Goal: Task Accomplishment & Management: Manage account settings

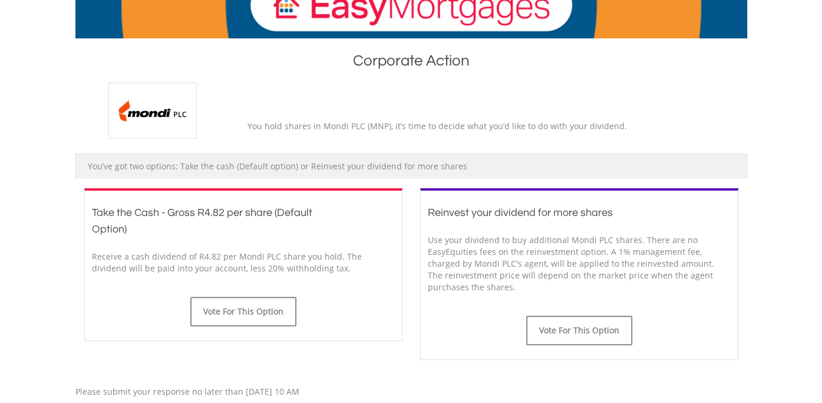
scroll to position [236, 0]
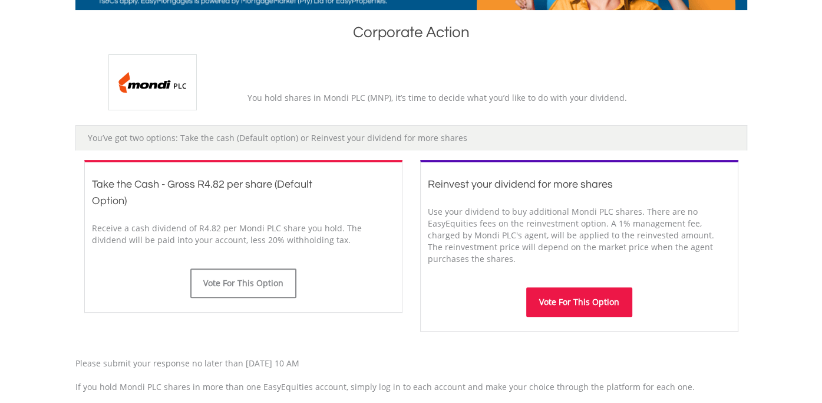
click at [564, 294] on button "Vote For This Option" at bounding box center [579, 301] width 106 height 29
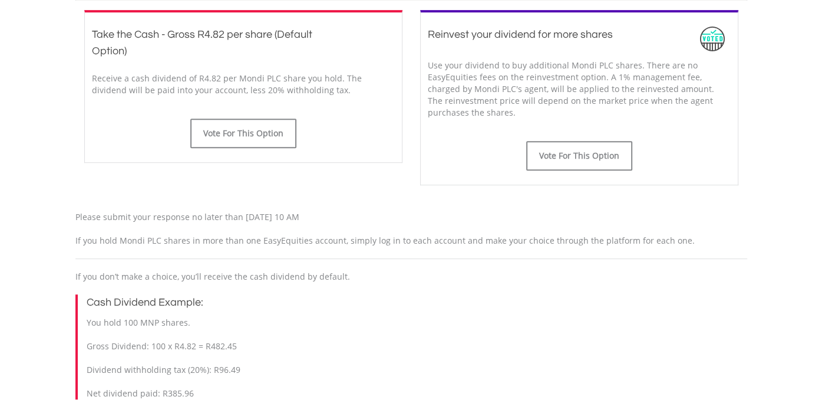
scroll to position [472, 0]
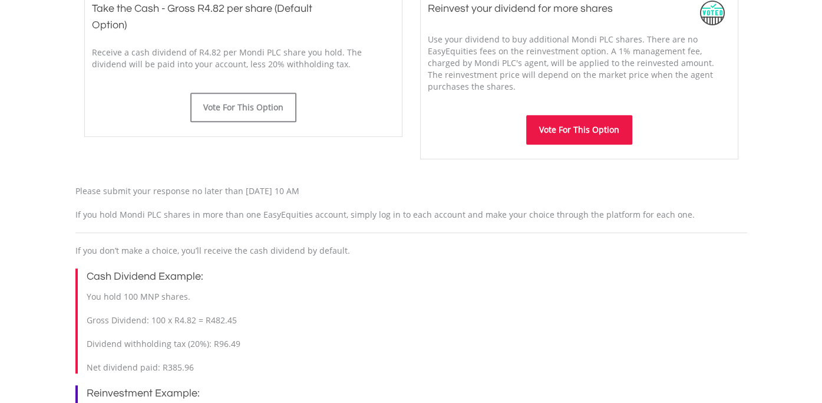
click at [575, 130] on button "Vote For This Option" at bounding box center [579, 129] width 106 height 29
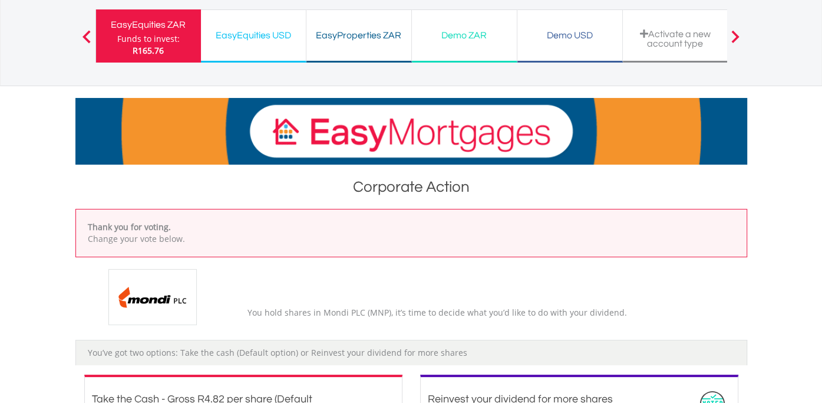
scroll to position [22, 0]
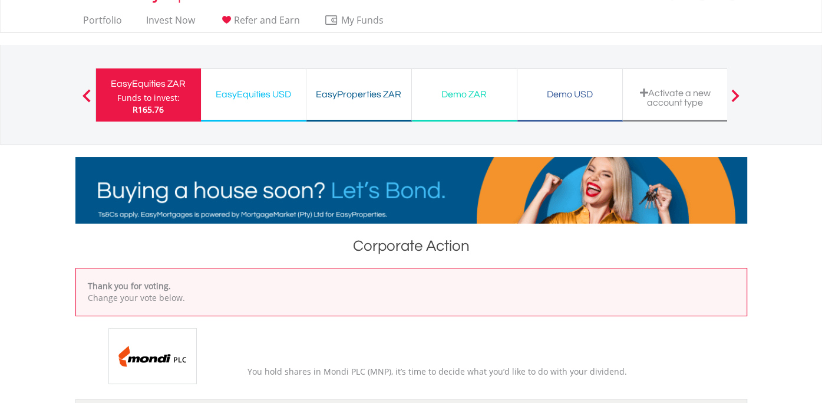
click at [367, 93] on div "EasyProperties ZAR" at bounding box center [359, 94] width 91 height 17
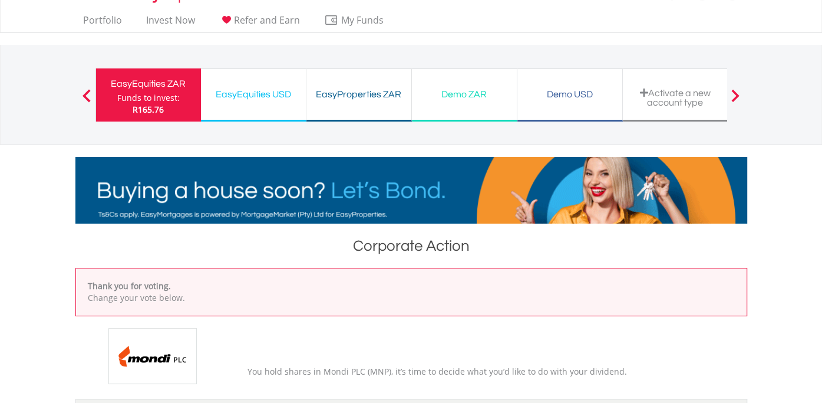
click at [157, 92] on div "Funds to invest:" at bounding box center [148, 98] width 62 height 12
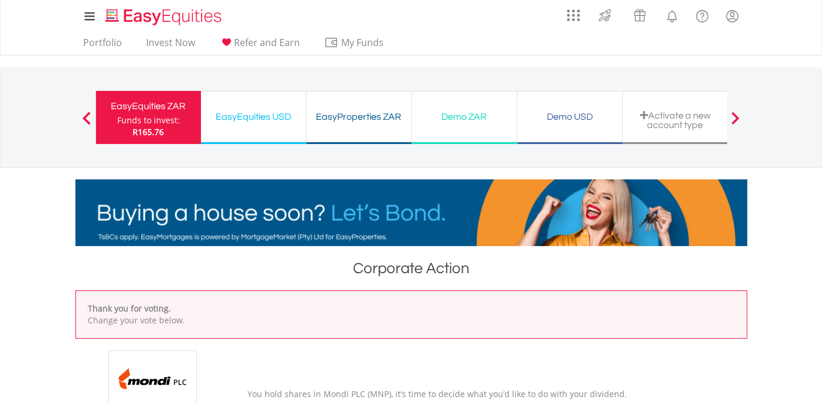
click at [143, 119] on div "Funds to invest:" at bounding box center [148, 120] width 62 height 12
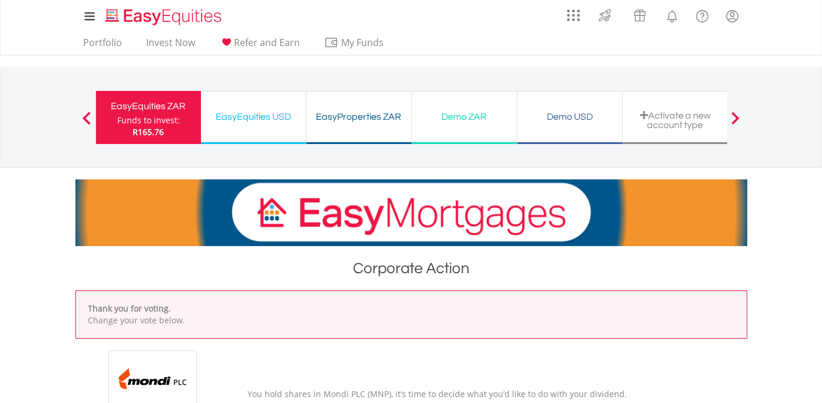
click at [143, 119] on div "Funds to invest:" at bounding box center [148, 120] width 62 height 12
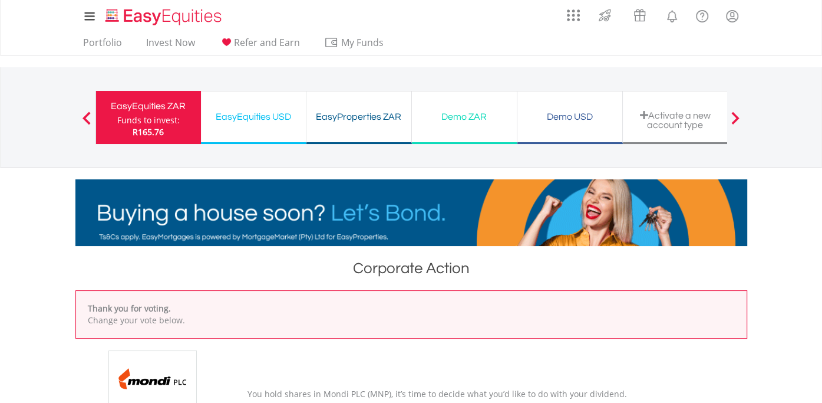
click at [250, 115] on div "EasyEquities USD" at bounding box center [253, 116] width 91 height 17
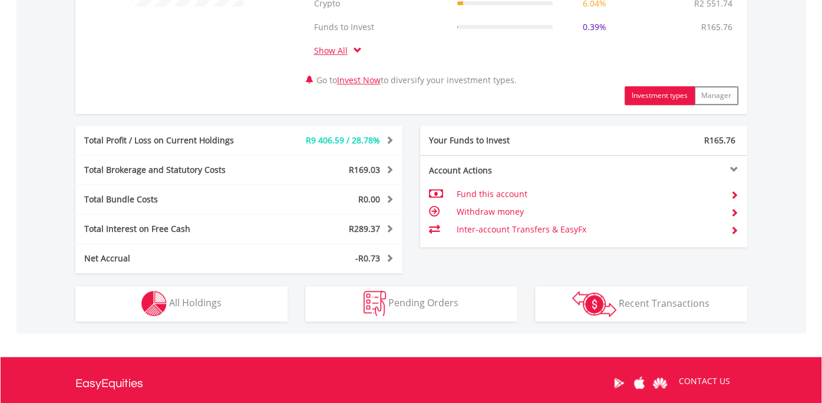
scroll to position [590, 0]
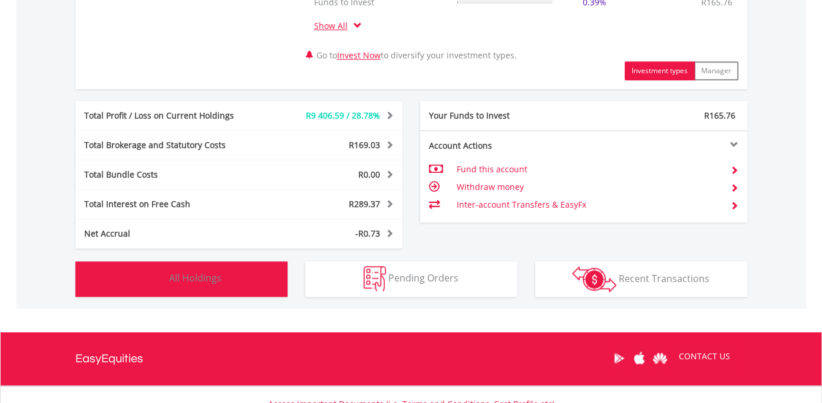
click at [195, 274] on span "All Holdings" at bounding box center [195, 277] width 52 height 13
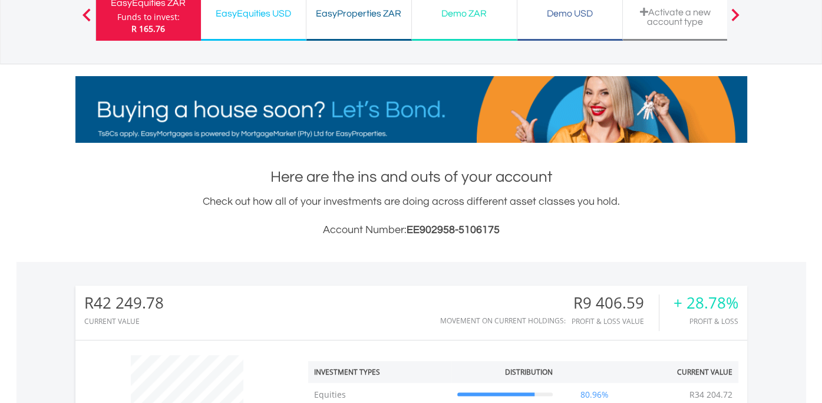
scroll to position [0, 0]
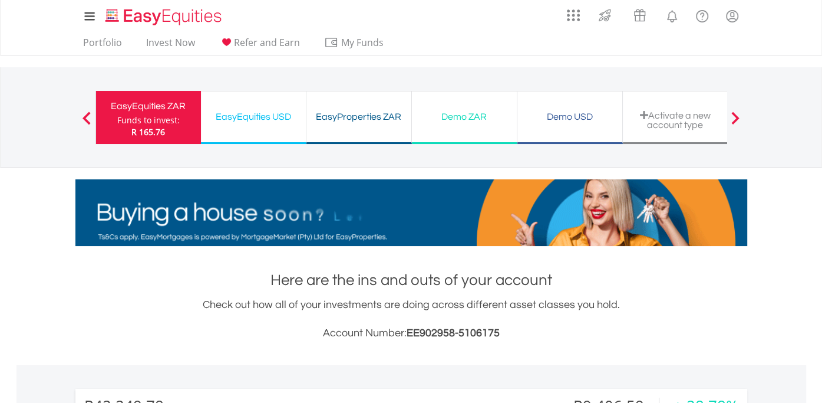
click at [260, 115] on div "EasyEquities USD" at bounding box center [253, 116] width 91 height 17
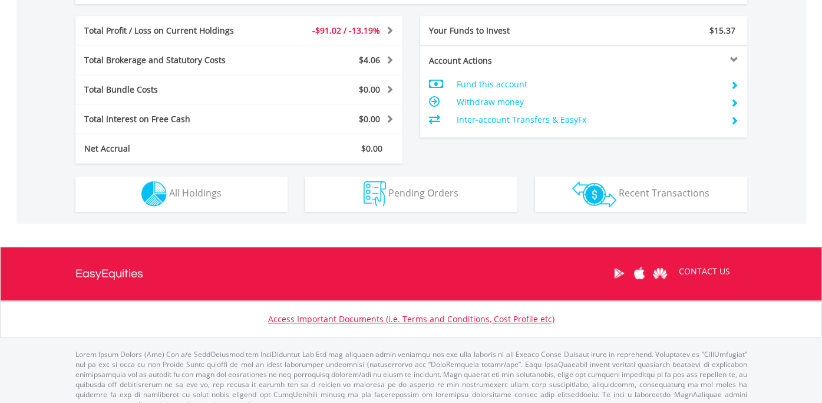
scroll to position [616, 0]
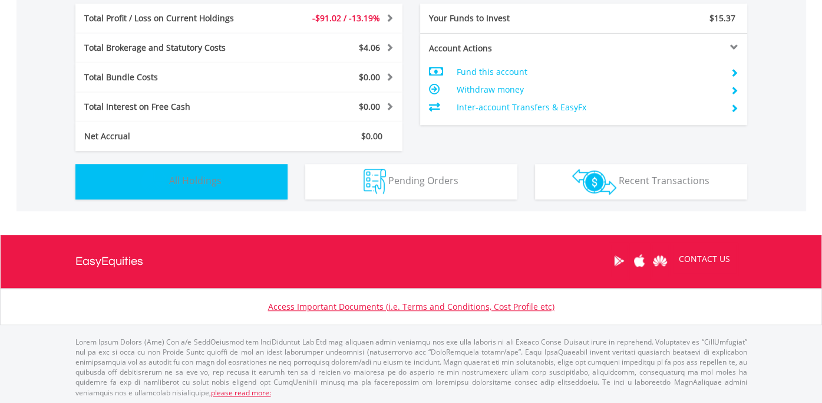
click at [206, 179] on span "All Holdings" at bounding box center [195, 180] width 52 height 13
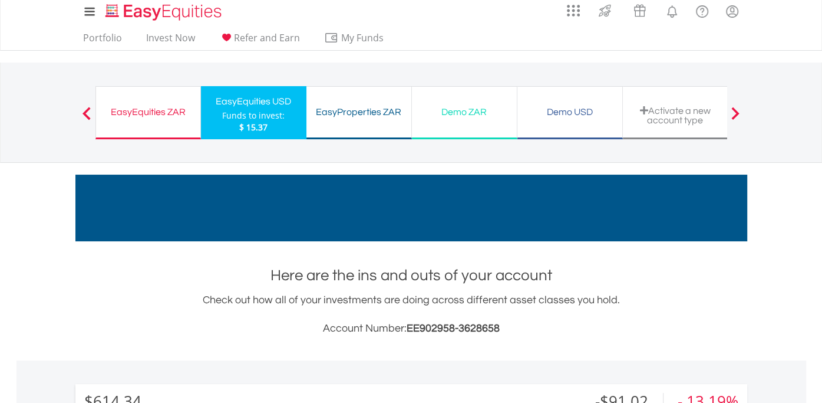
scroll to position [0, 0]
